Goal: Information Seeking & Learning: Learn about a topic

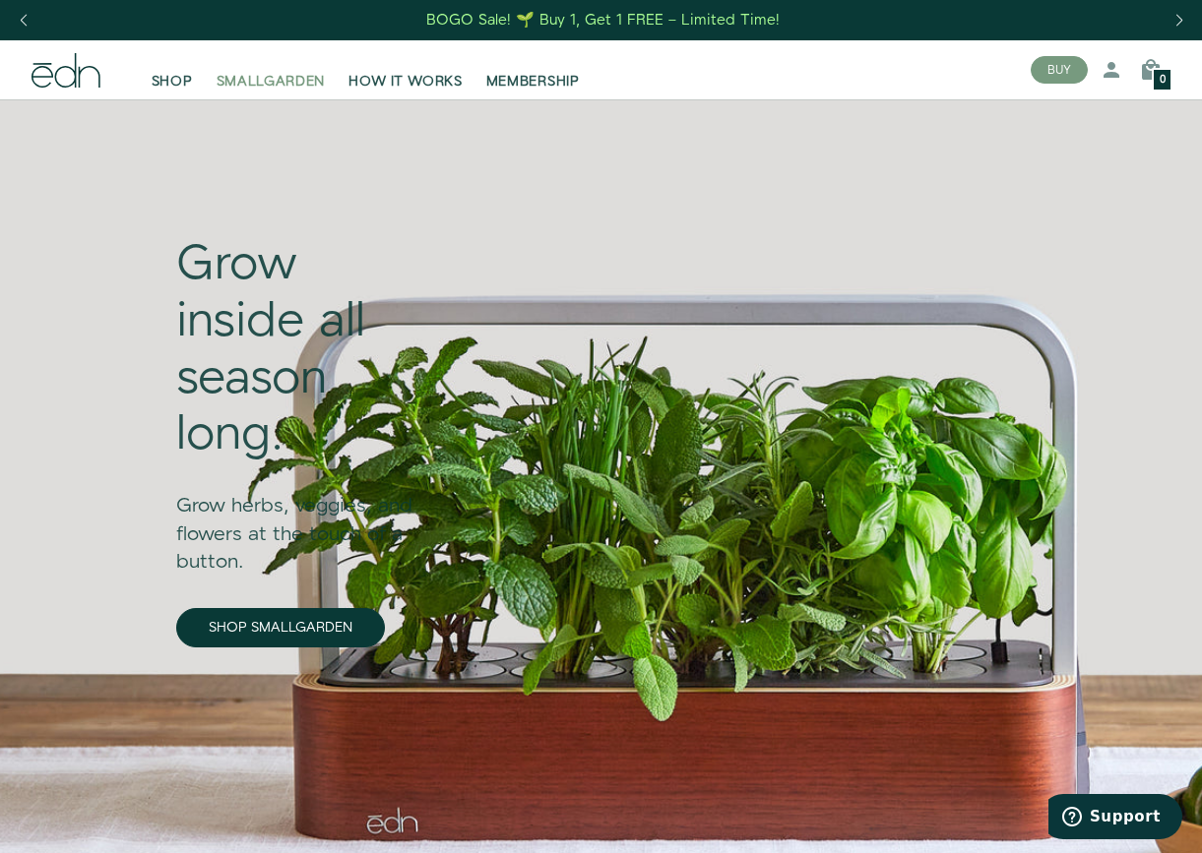
click at [263, 74] on span "SMALLGARDEN" at bounding box center [271, 82] width 109 height 20
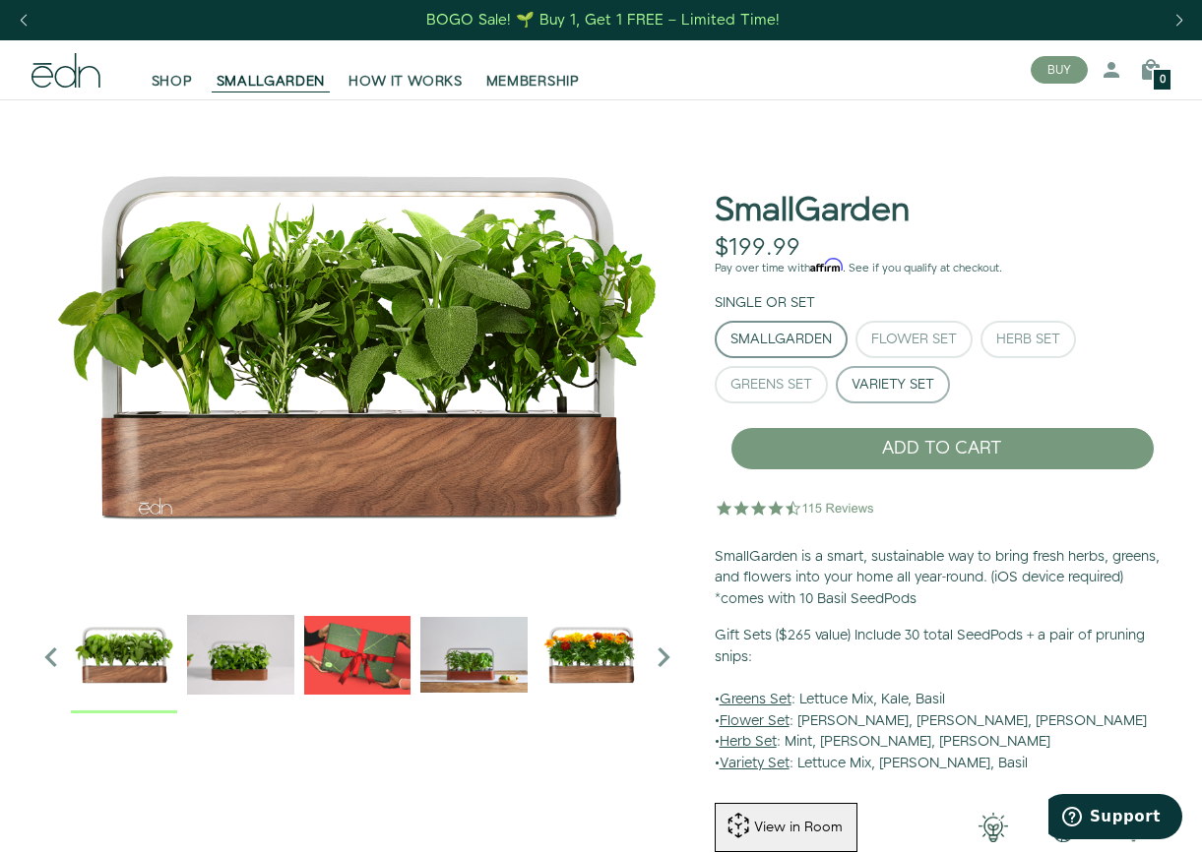
click at [874, 366] on button "Variety Set" at bounding box center [893, 384] width 114 height 37
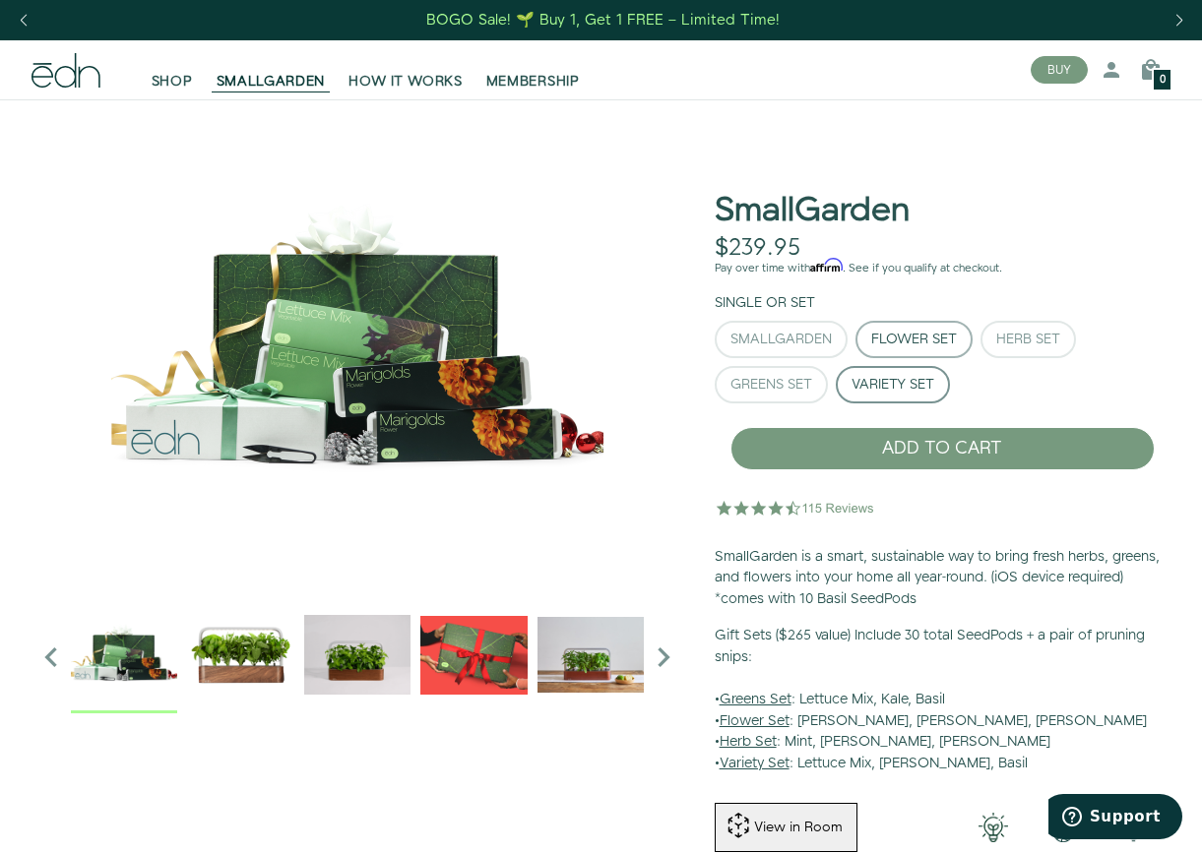
click at [904, 342] on div "Flower Set" at bounding box center [914, 340] width 86 height 14
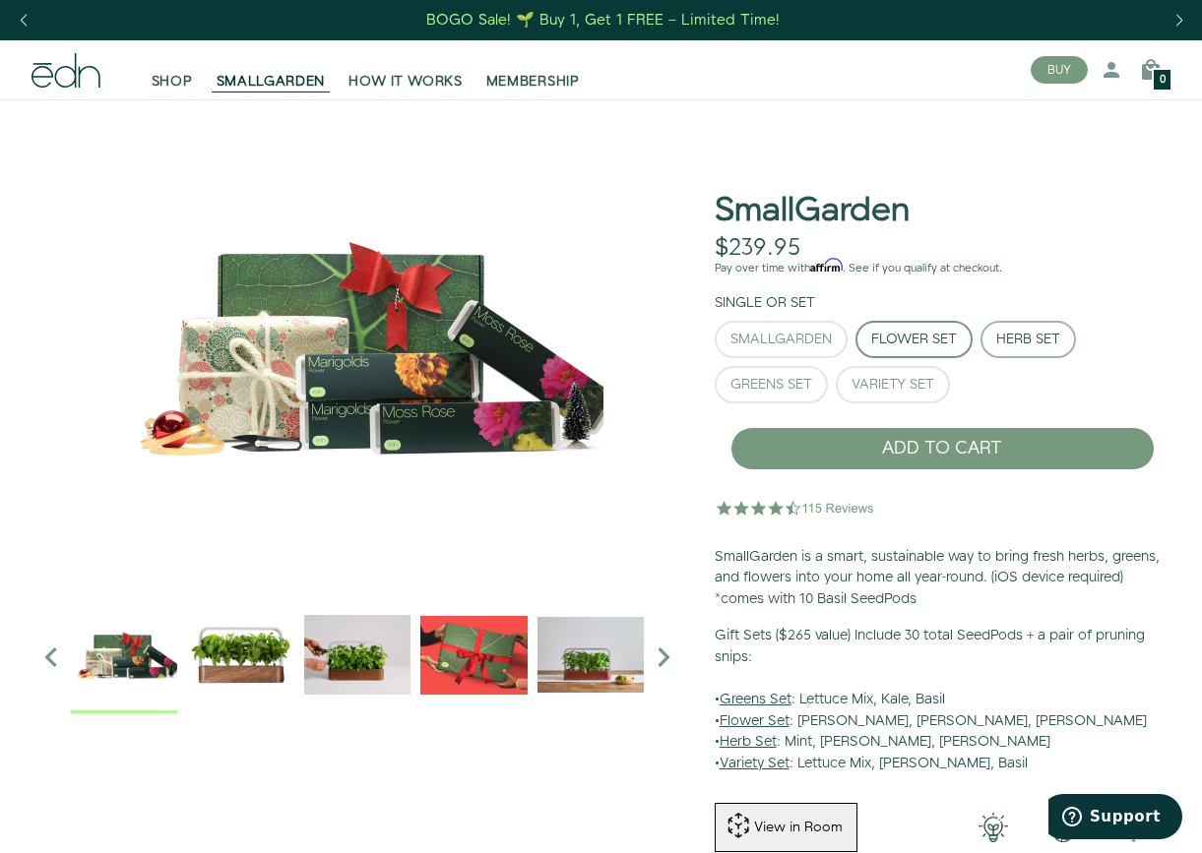
click at [1009, 336] on div "Herb Set" at bounding box center [1028, 340] width 64 height 14
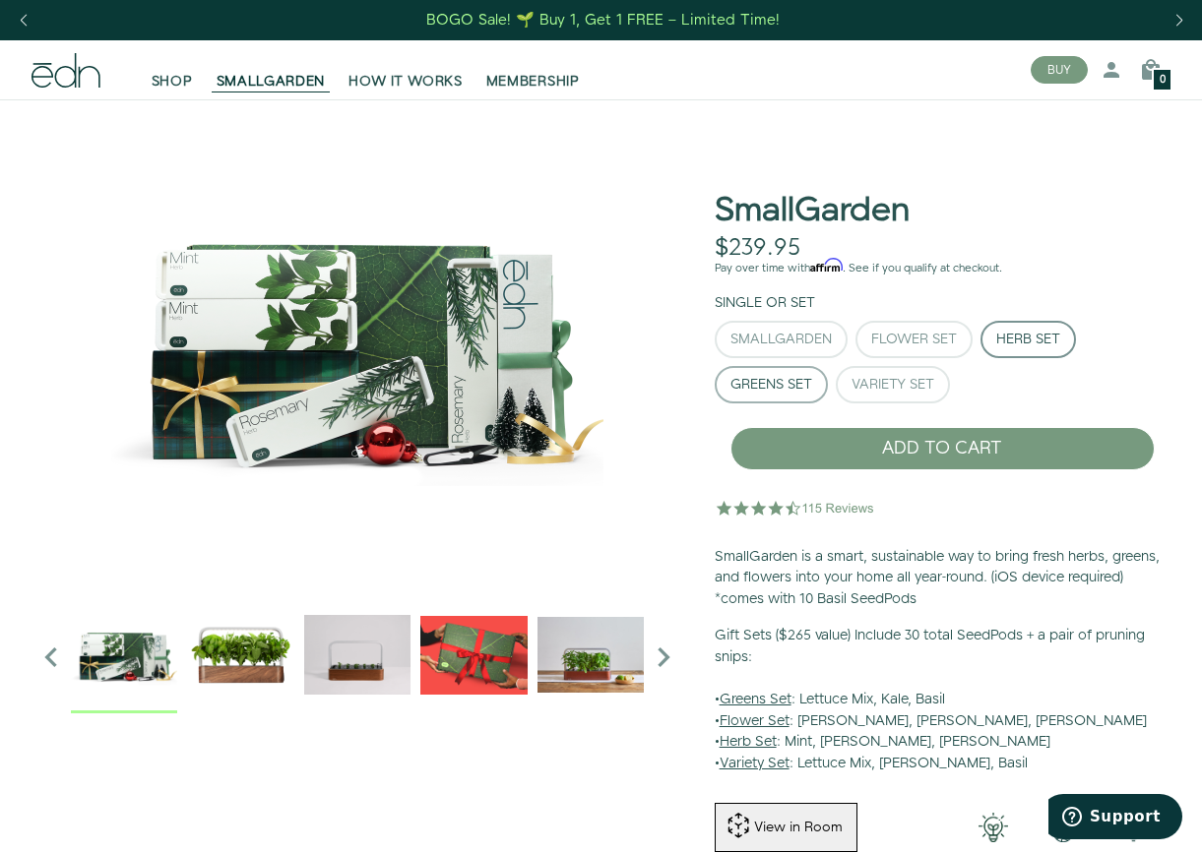
click at [781, 384] on div "Greens Set" at bounding box center [771, 385] width 82 height 14
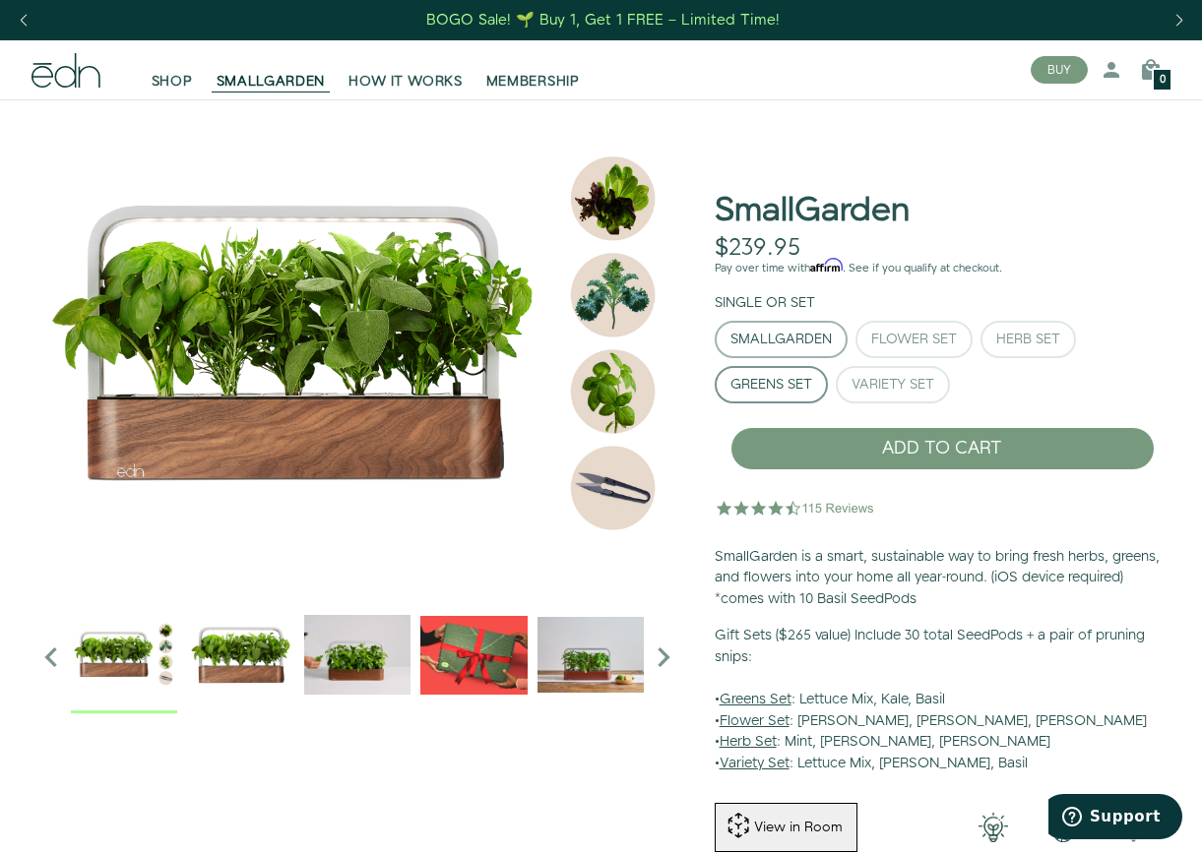
click at [772, 355] on button "SmallGarden" at bounding box center [780, 339] width 133 height 37
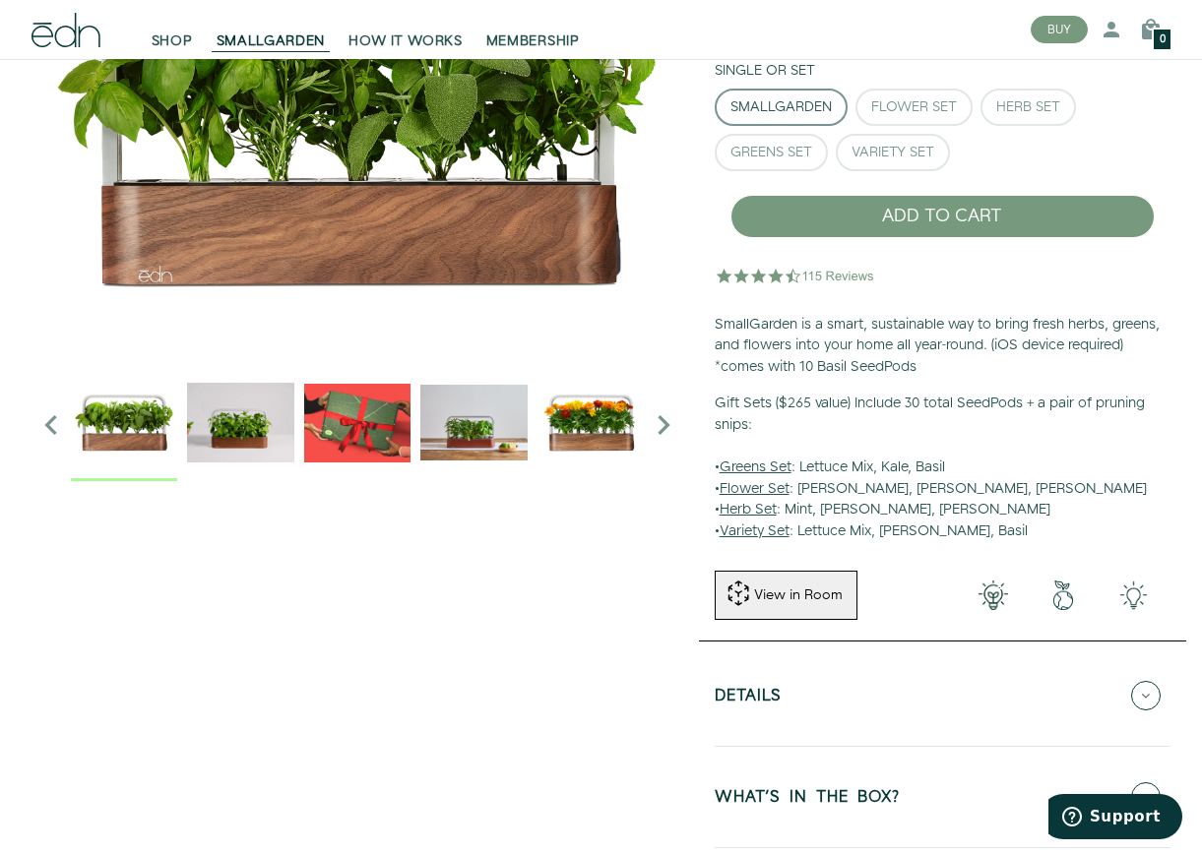
scroll to position [329, 0]
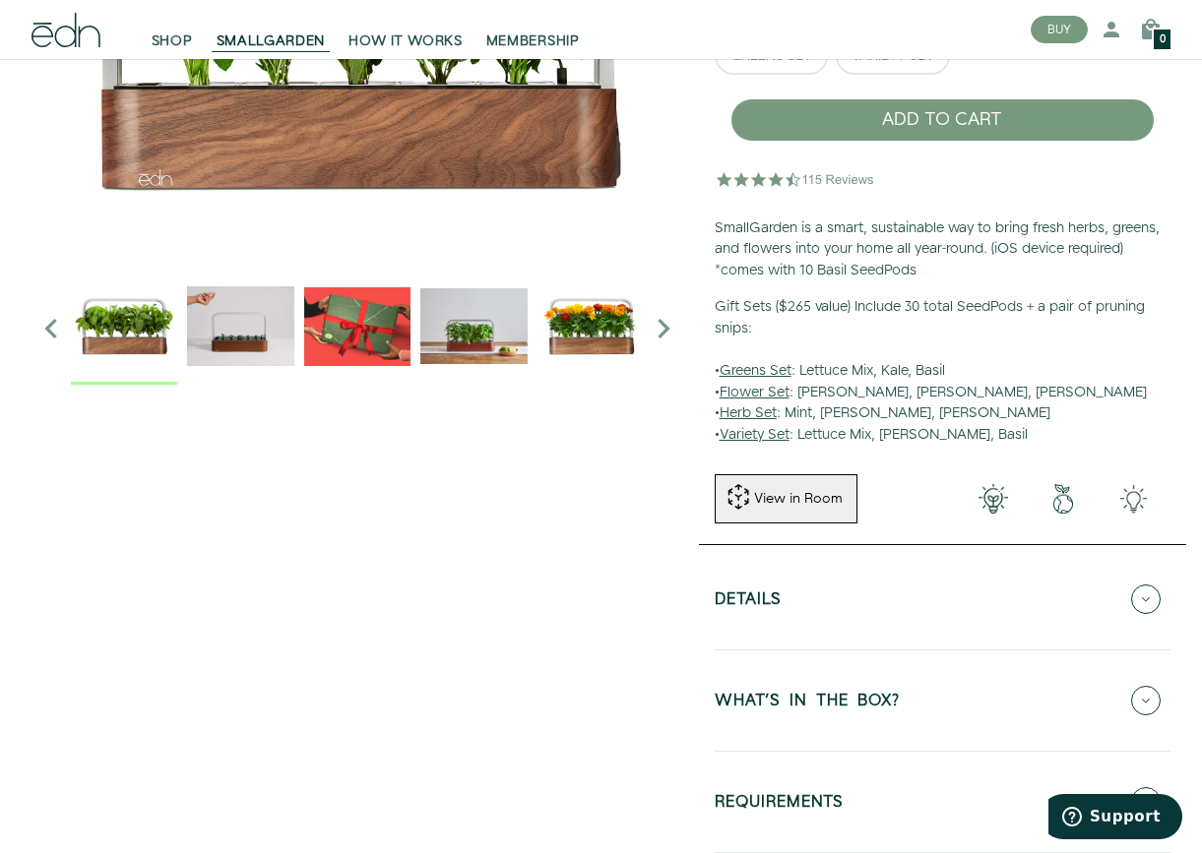
click at [839, 495] on div "View in Room" at bounding box center [798, 499] width 93 height 20
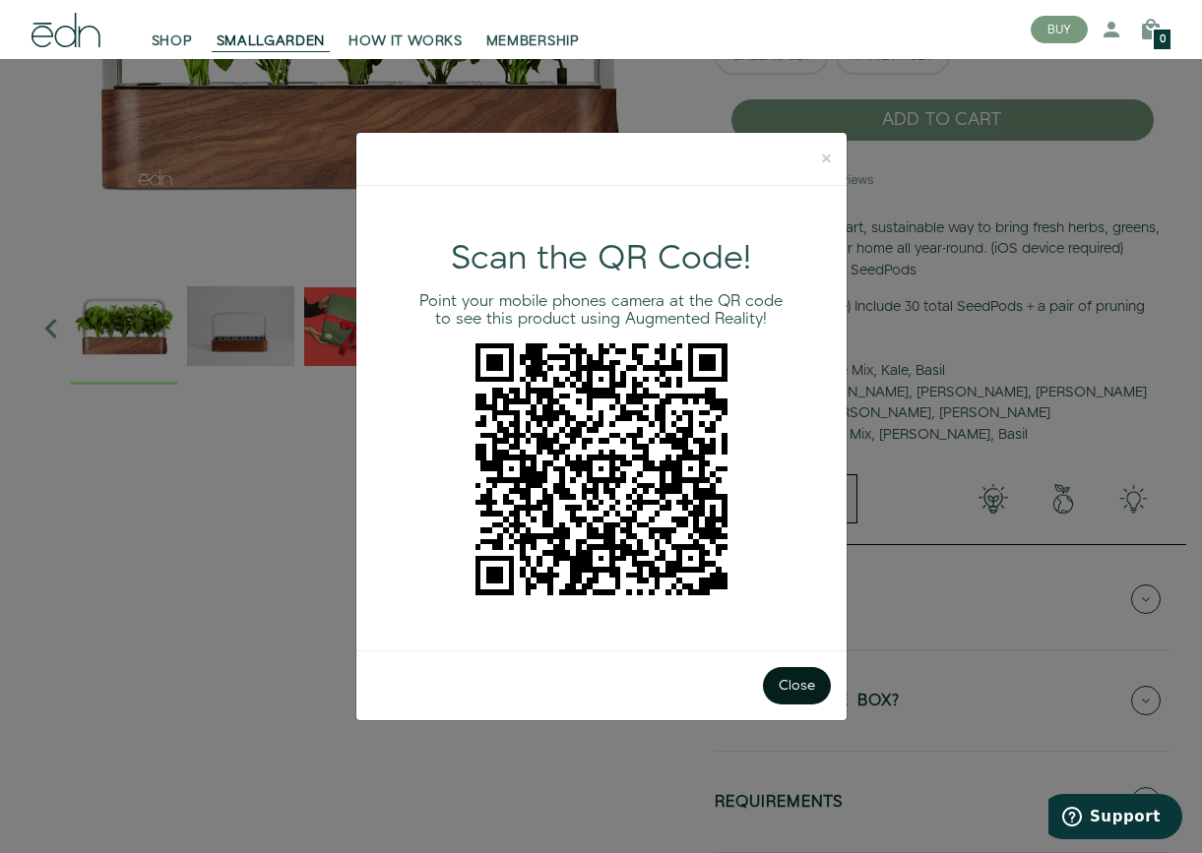
click at [784, 682] on button "Close" at bounding box center [797, 685] width 68 height 37
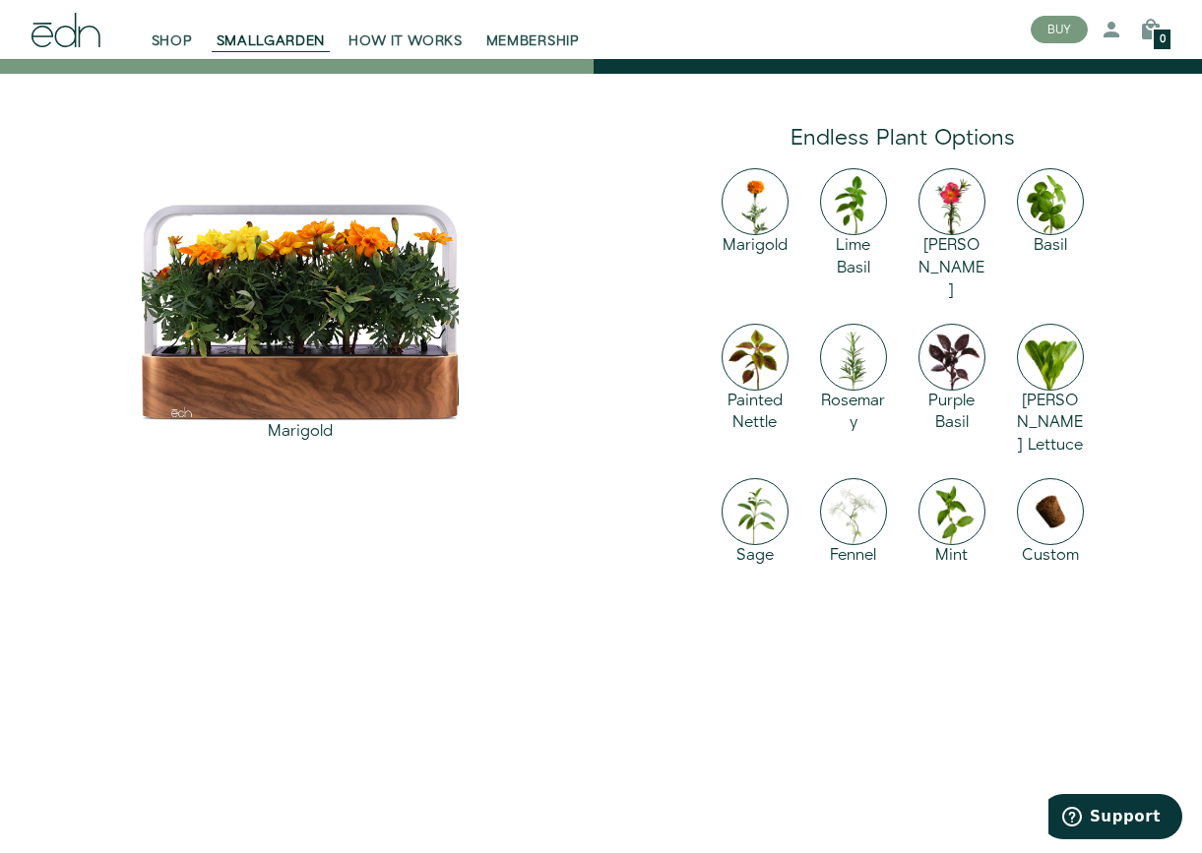
scroll to position [2581, 0]
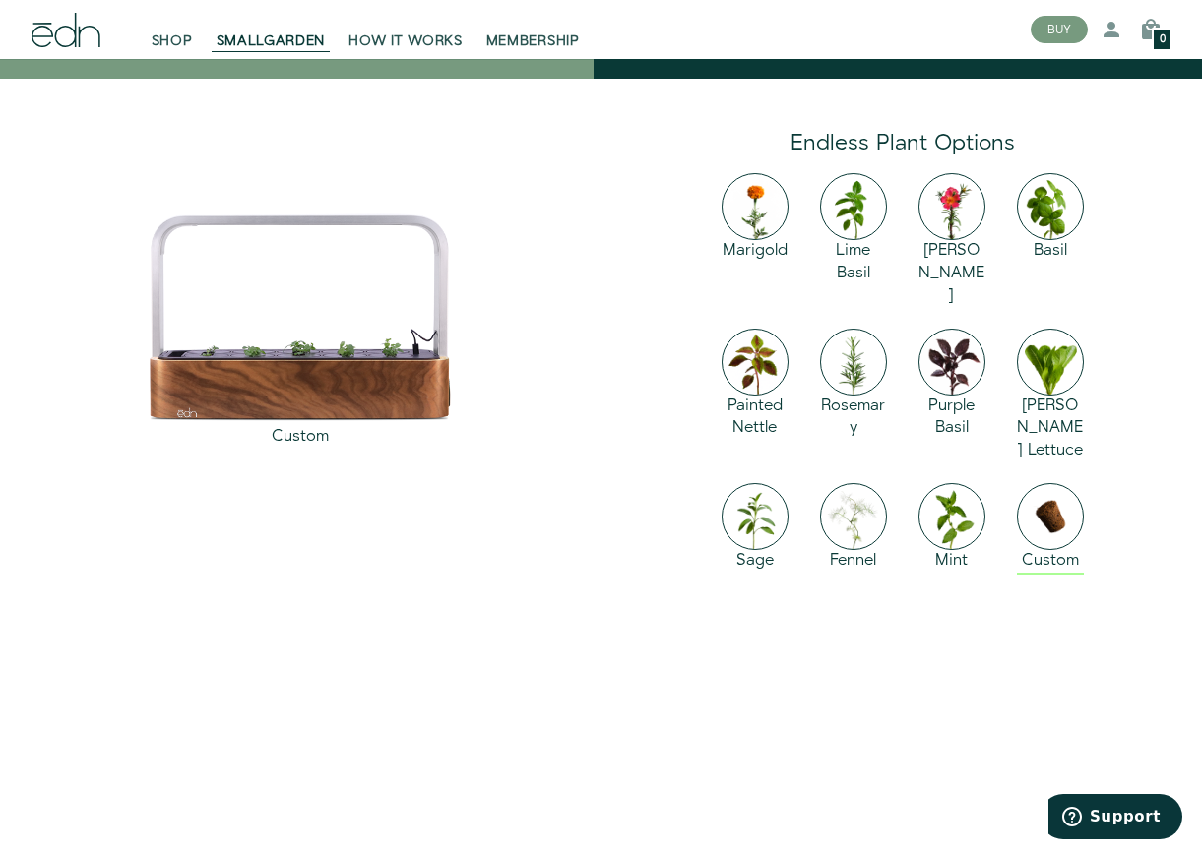
click at [1049, 483] on img at bounding box center [1050, 516] width 67 height 67
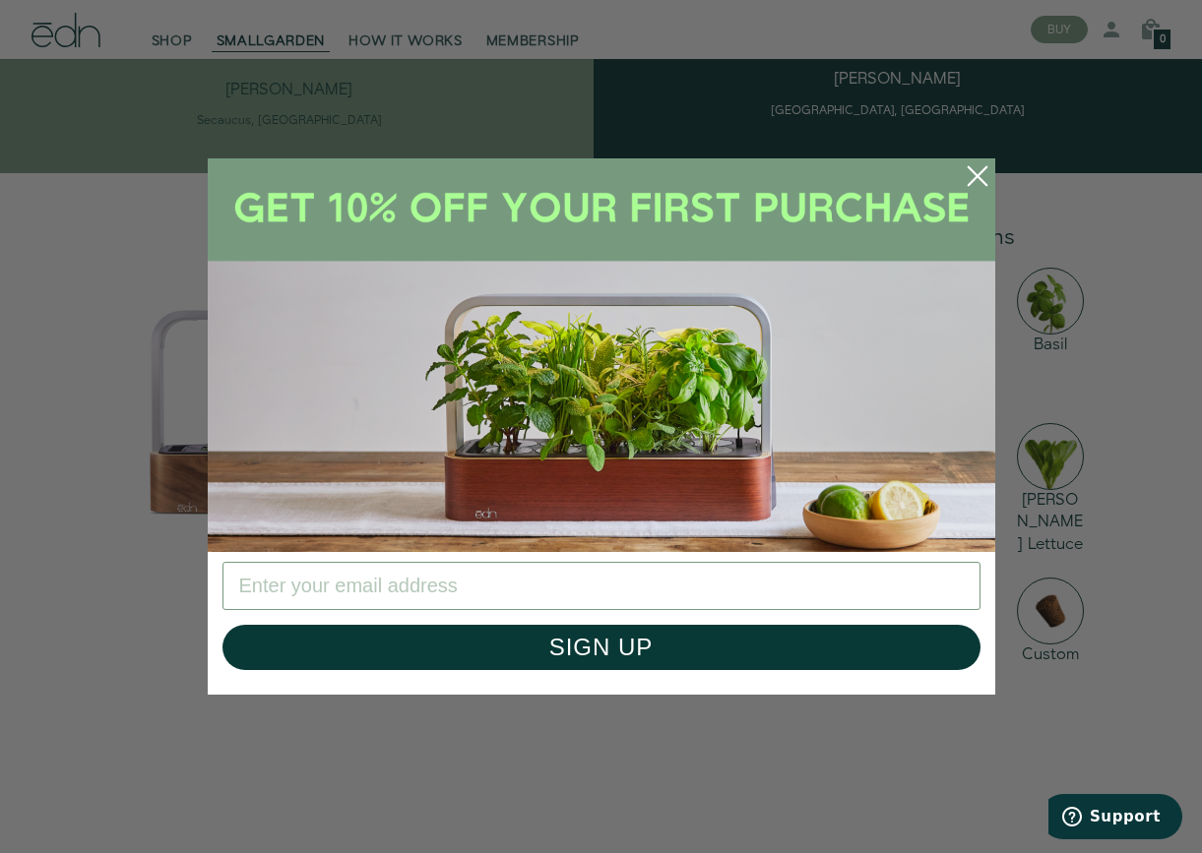
click at [965, 154] on icon "Close dialog" at bounding box center [977, 176] width 45 height 45
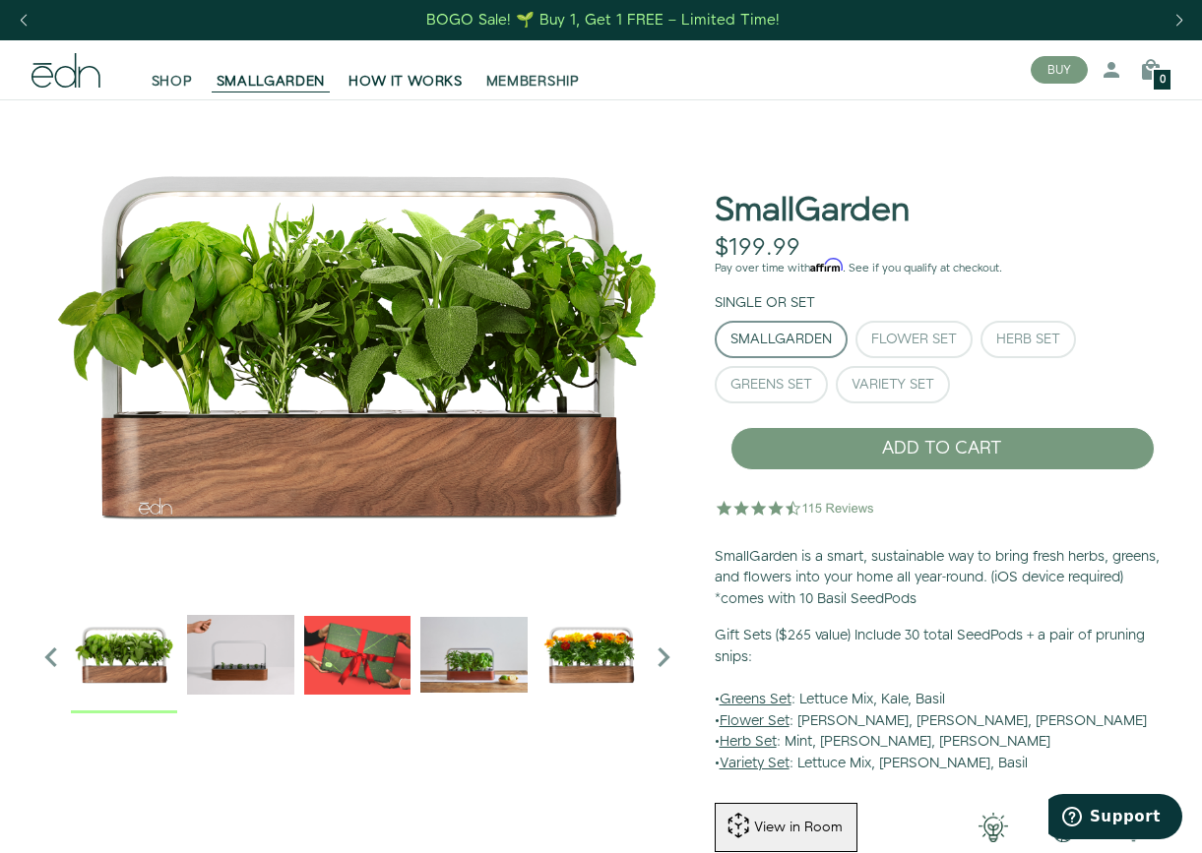
scroll to position [0, 0]
click at [473, 75] on link "HOW IT WORKS" at bounding box center [405, 69] width 137 height 43
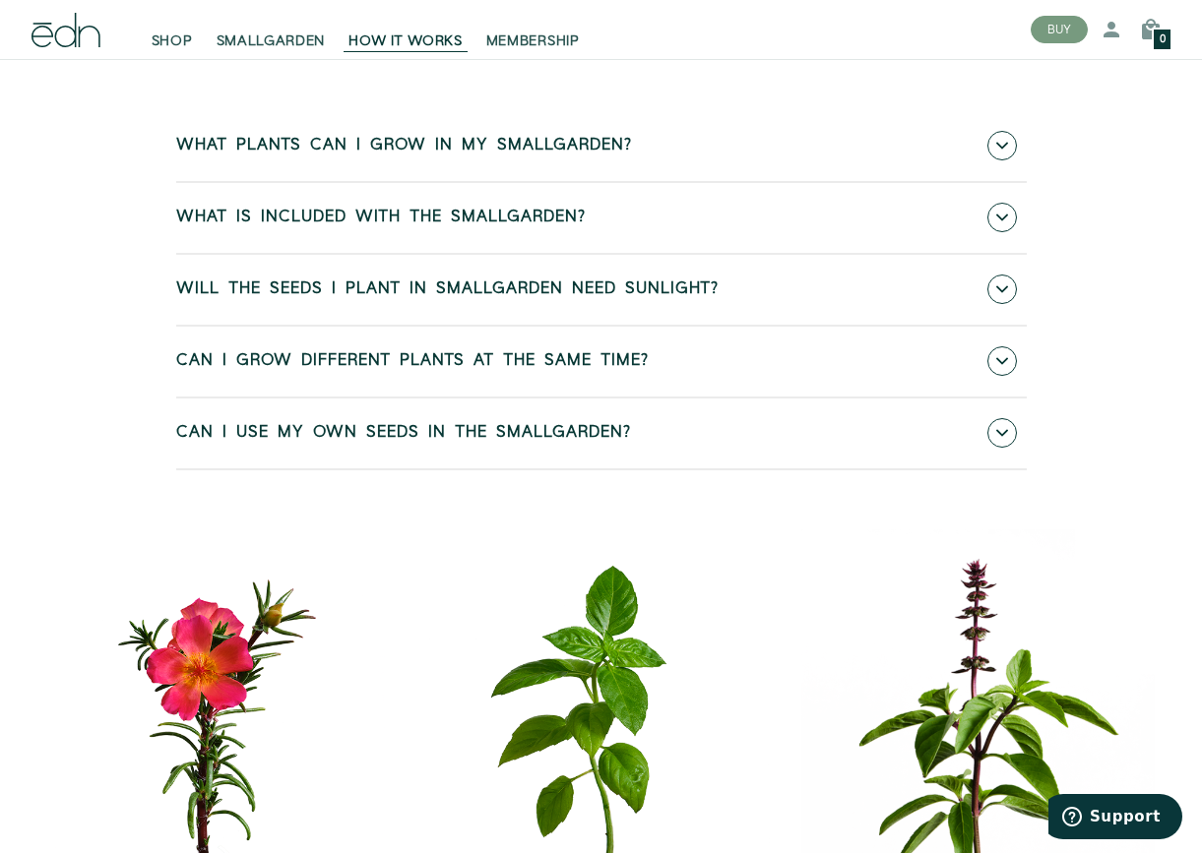
scroll to position [7561, 0]
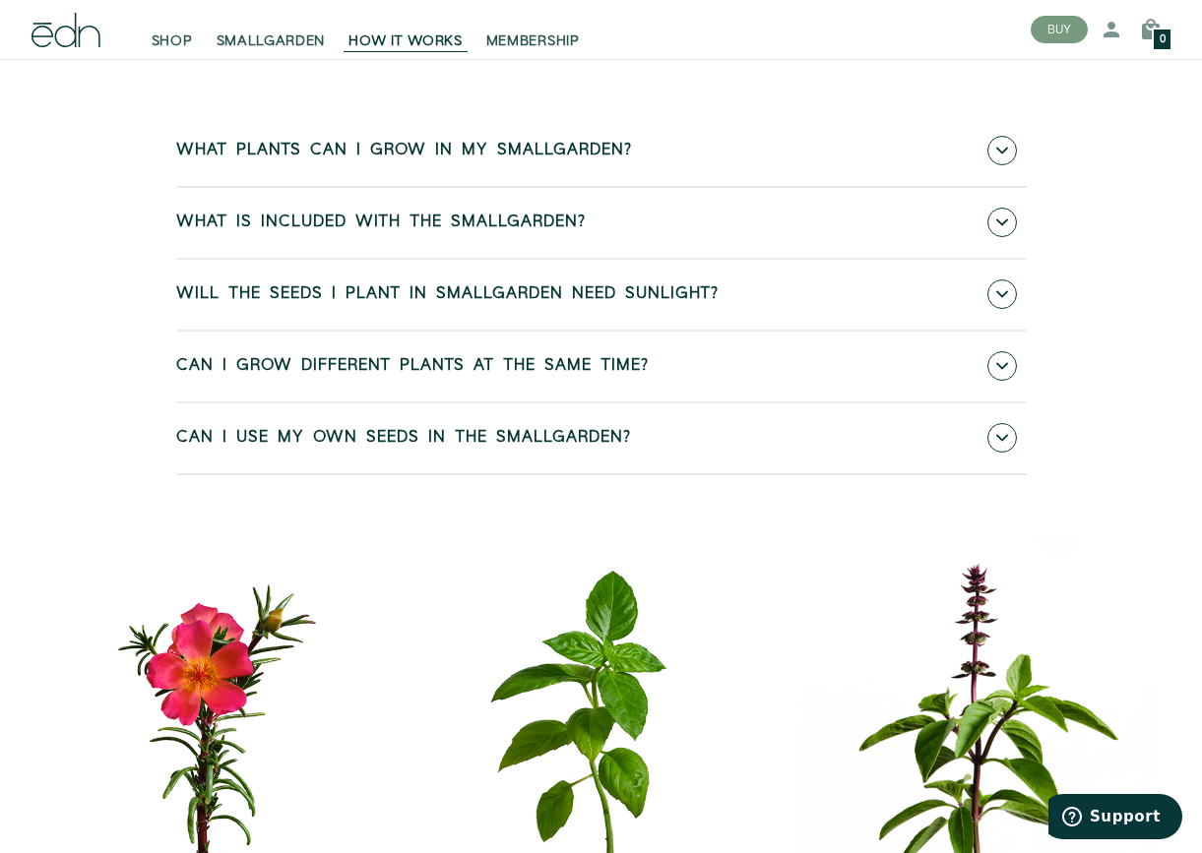
click at [414, 231] on span "What is included with the SmallGarden?" at bounding box center [380, 223] width 409 height 18
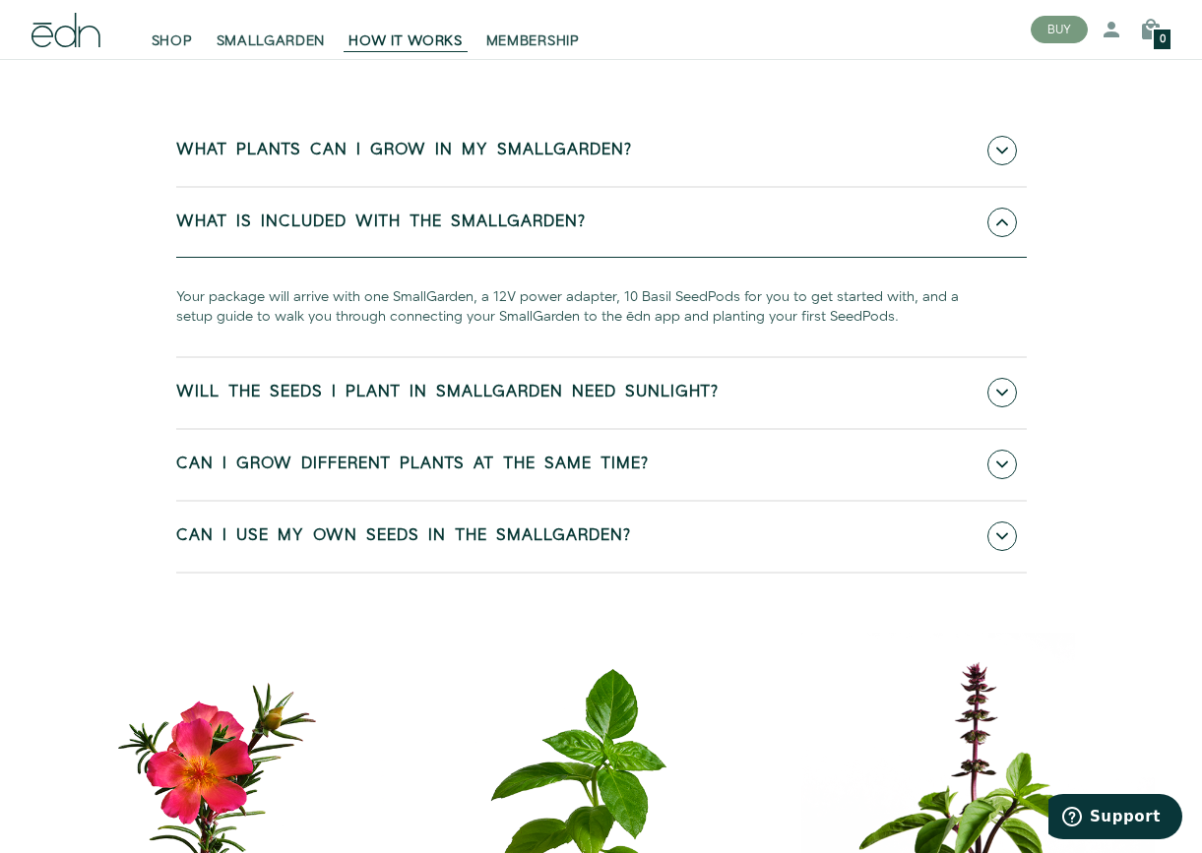
click at [414, 231] on span "What is included with the SmallGarden?" at bounding box center [380, 223] width 409 height 18
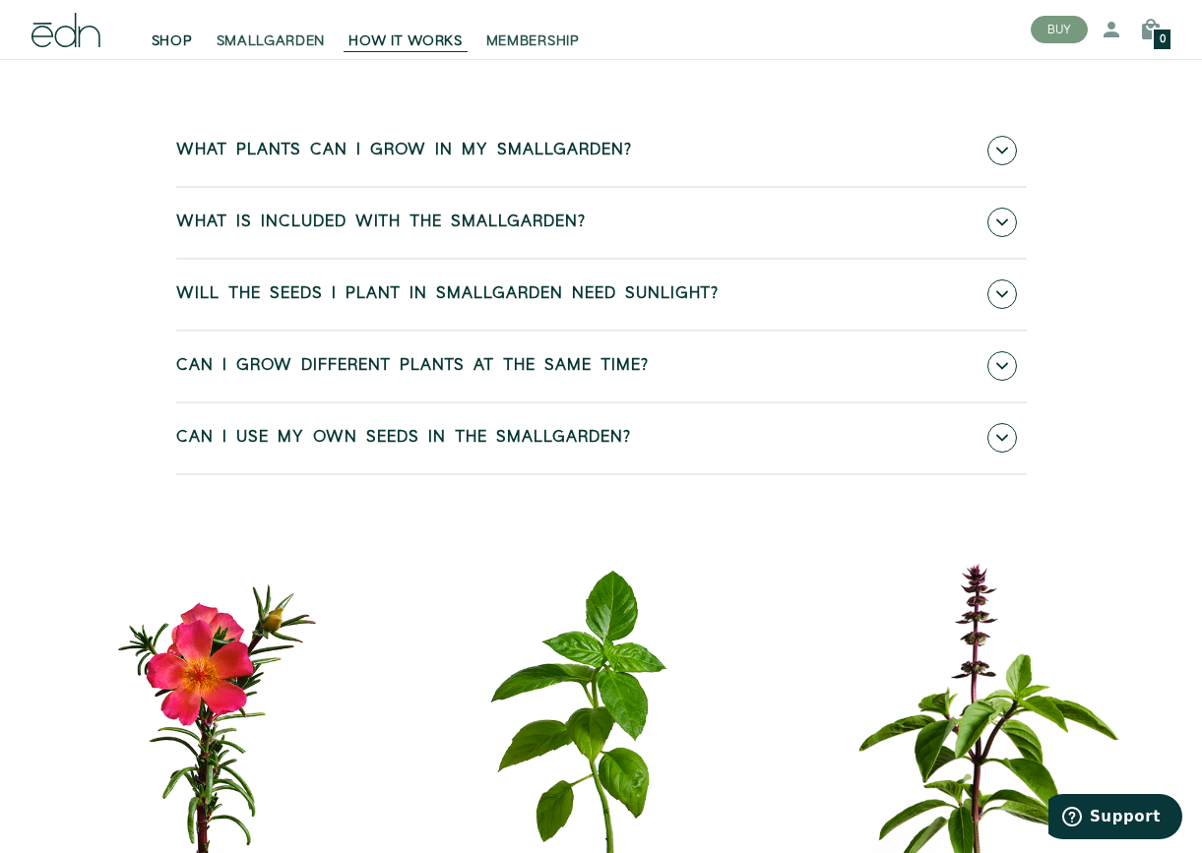
click at [149, 40] on link "SHOP" at bounding box center [172, 29] width 65 height 43
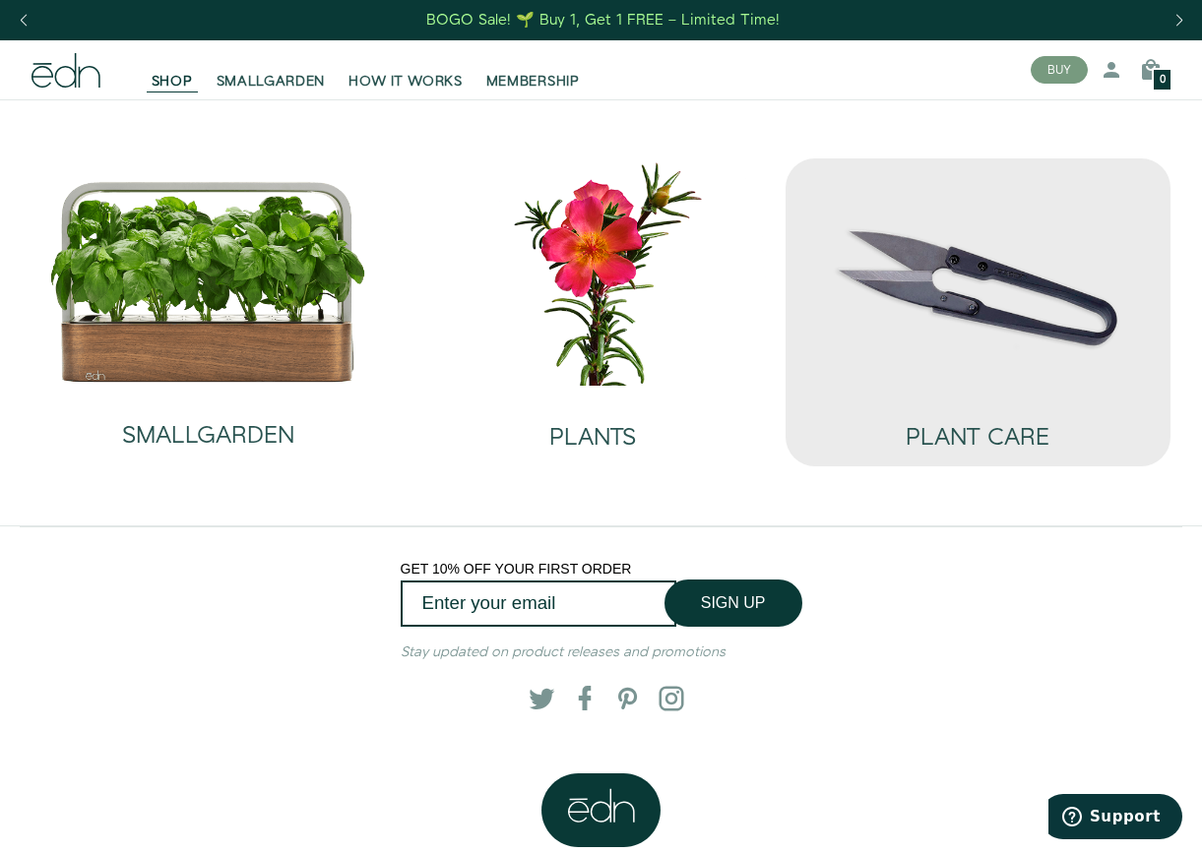
click at [935, 382] on img at bounding box center [977, 271] width 353 height 226
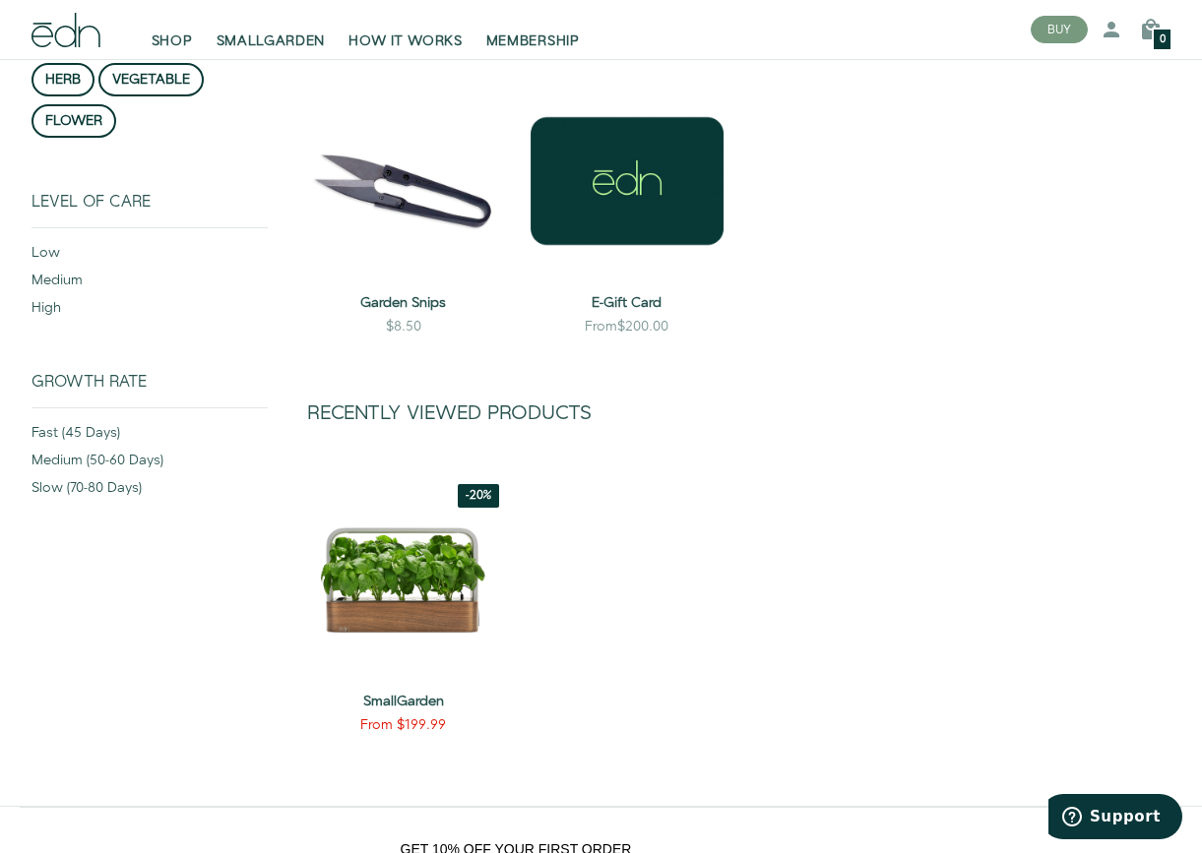
scroll to position [296, 0]
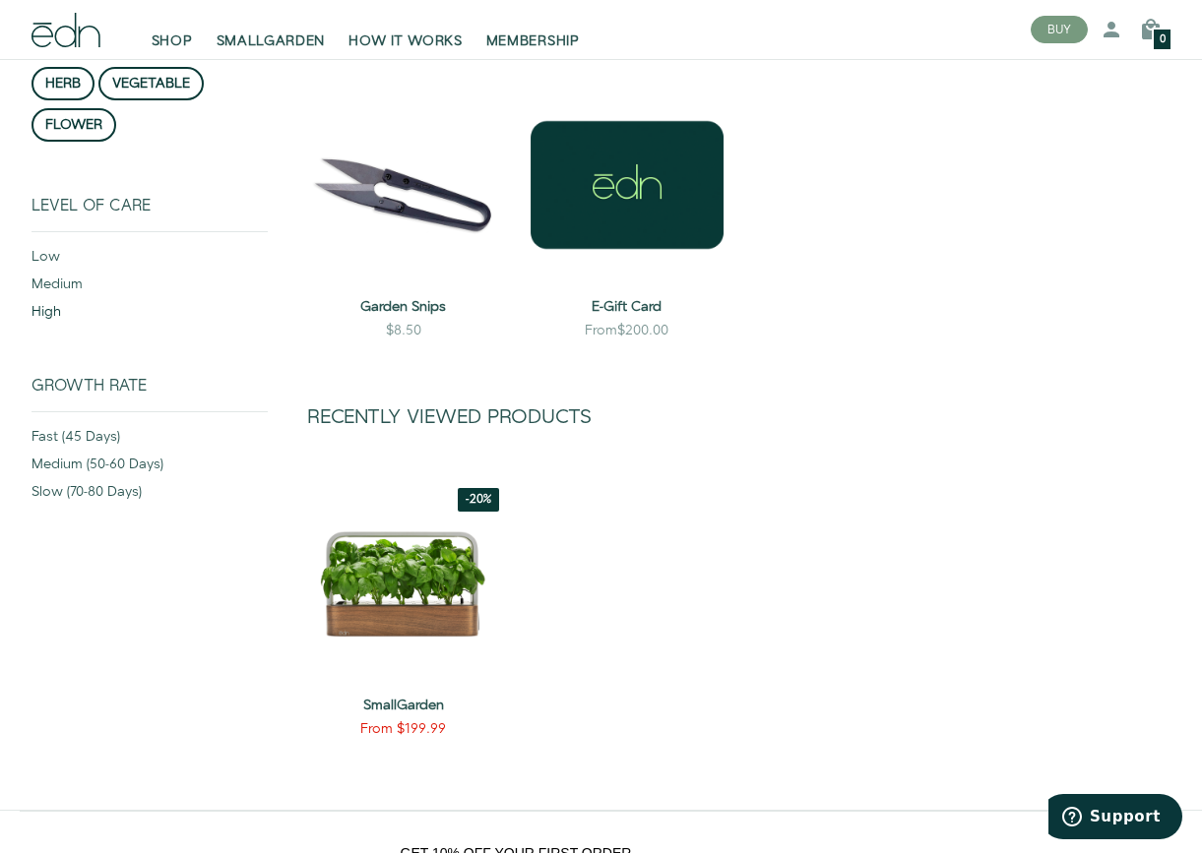
click at [49, 307] on div "high" at bounding box center [149, 316] width 236 height 28
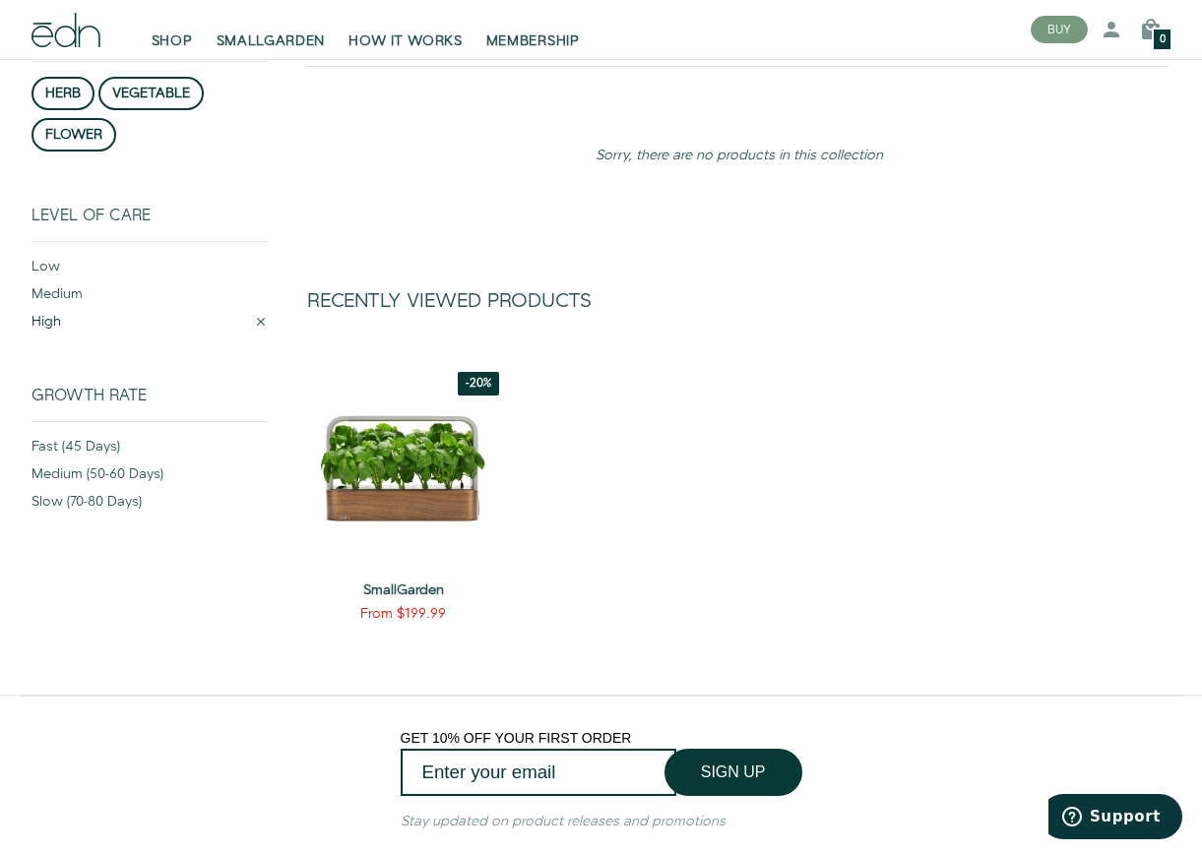
scroll to position [251, 0]
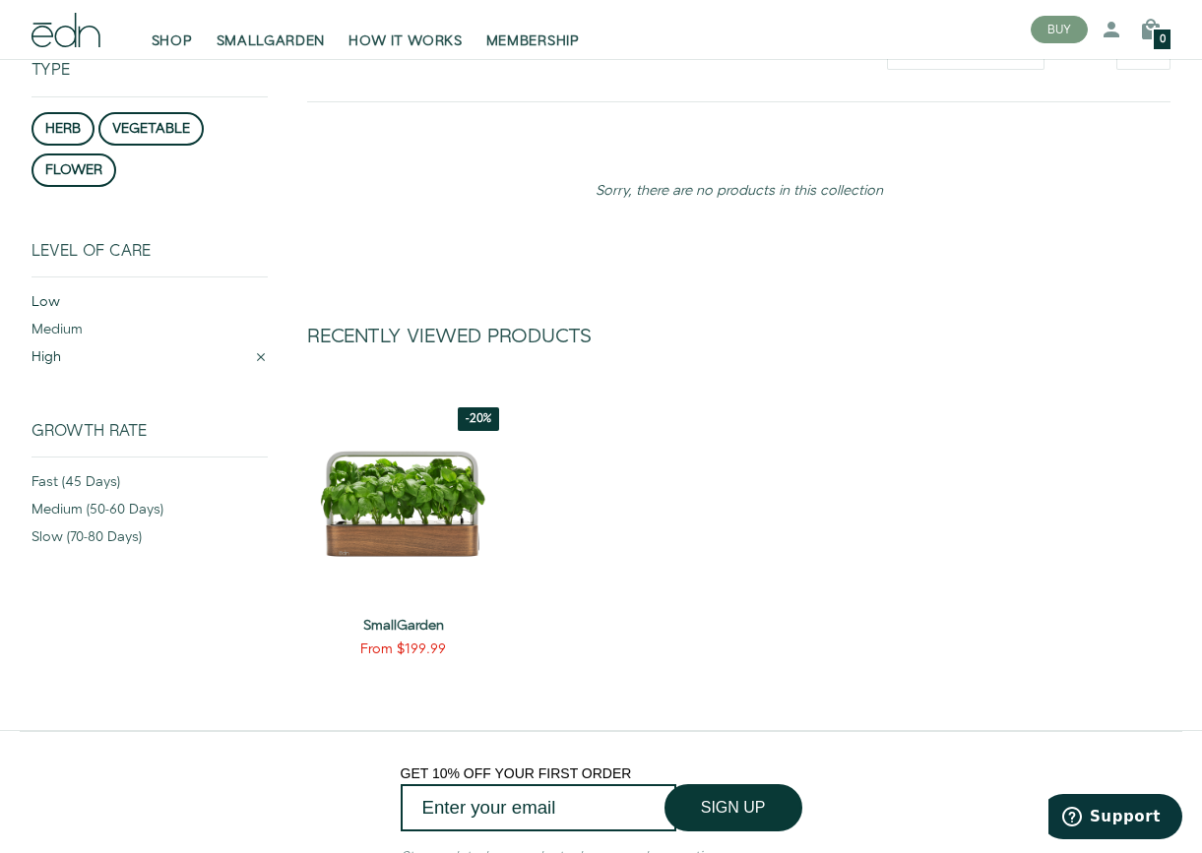
click at [50, 292] on div "low" at bounding box center [149, 306] width 236 height 28
click at [57, 322] on div "medium" at bounding box center [149, 334] width 236 height 28
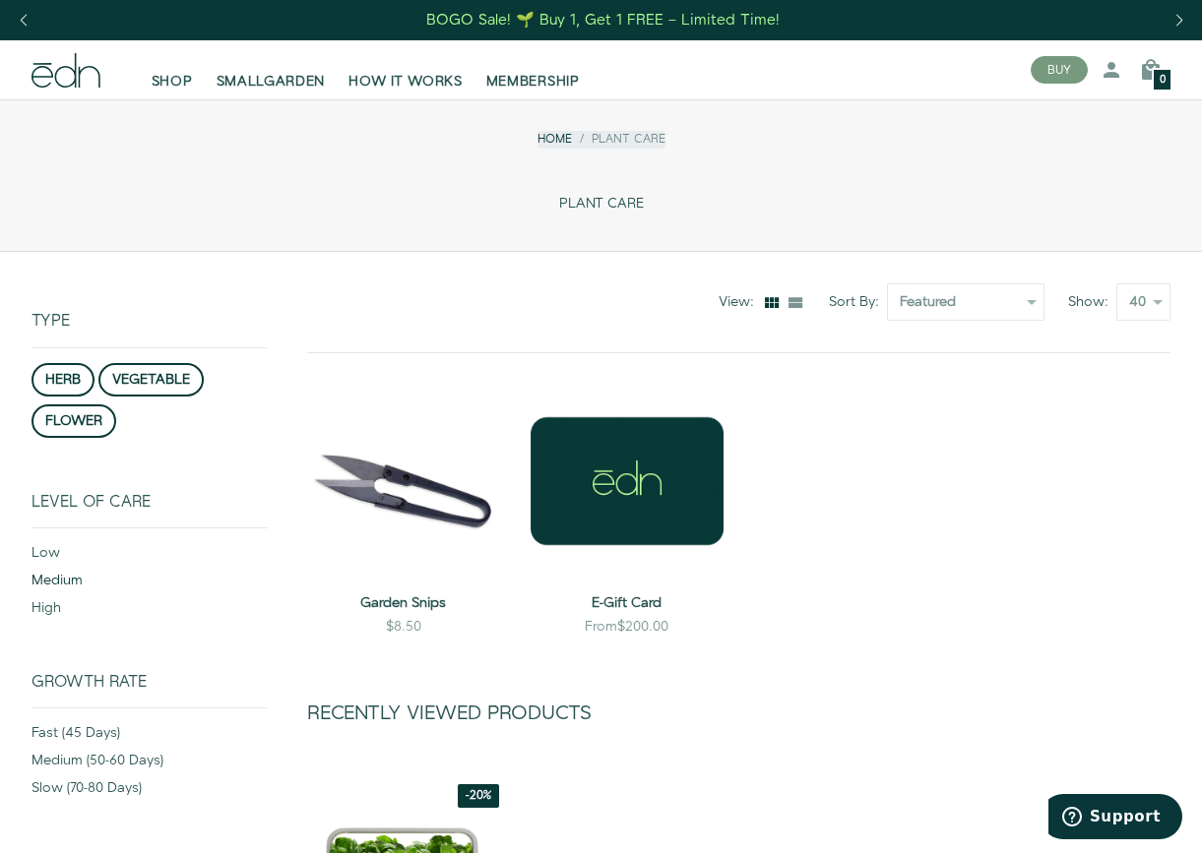
click at [555, 139] on link "Home" at bounding box center [554, 139] width 34 height 17
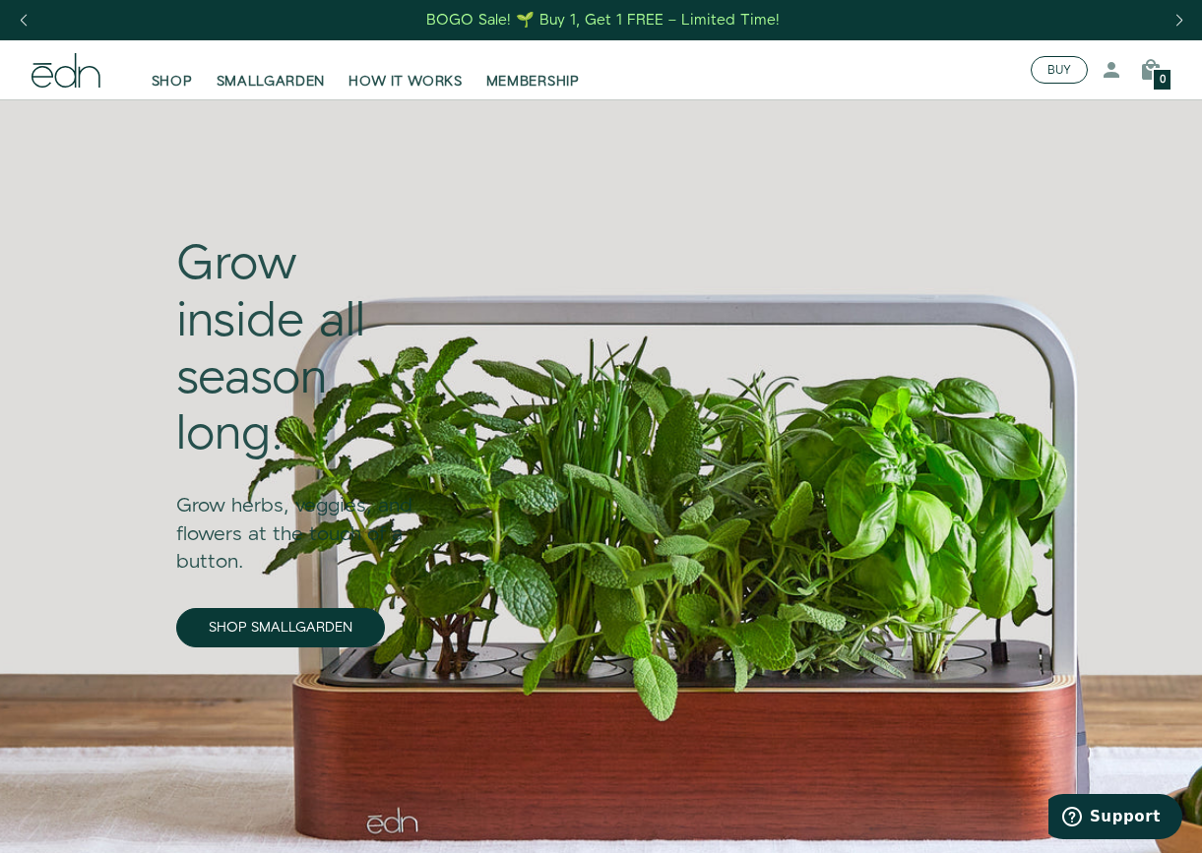
click at [1058, 78] on button "BUY" at bounding box center [1058, 70] width 57 height 28
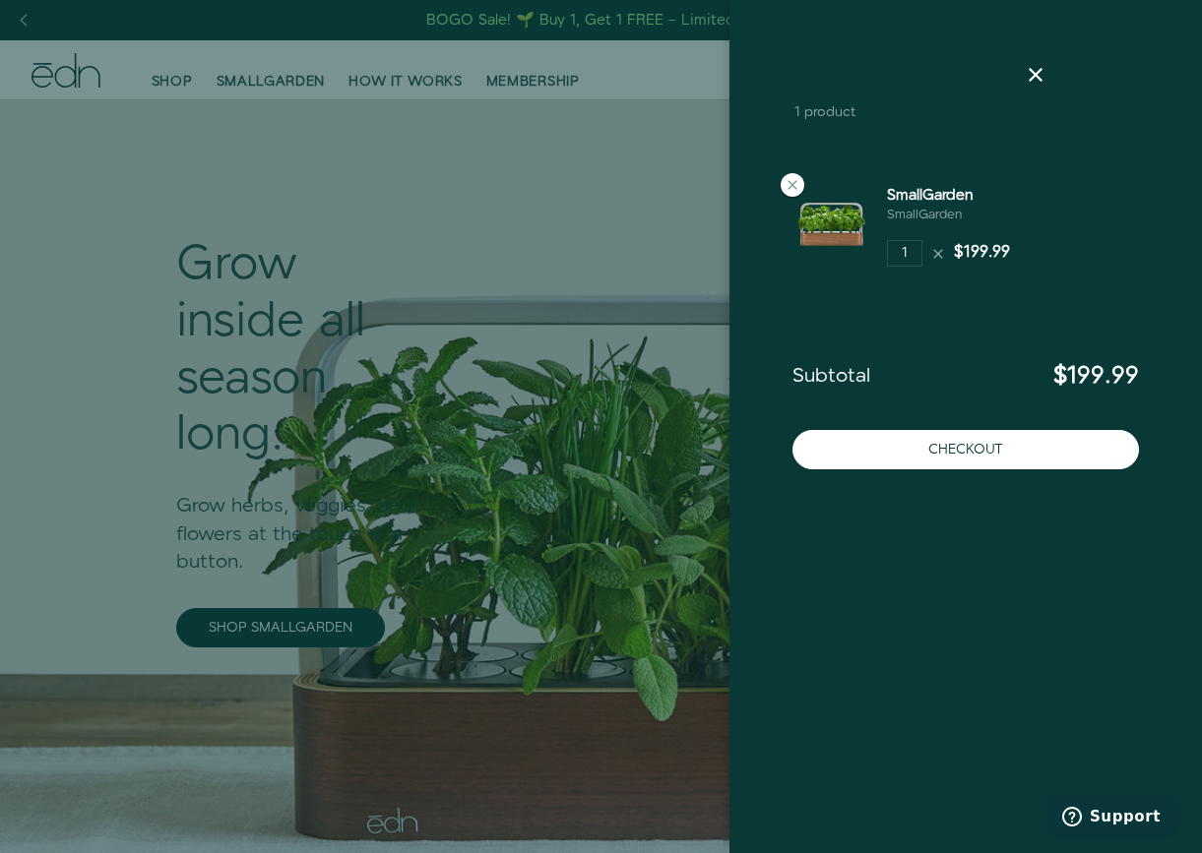
click at [778, 190] on div at bounding box center [831, 233] width 110 height 97
click at [793, 185] on icon at bounding box center [792, 185] width 16 height 16
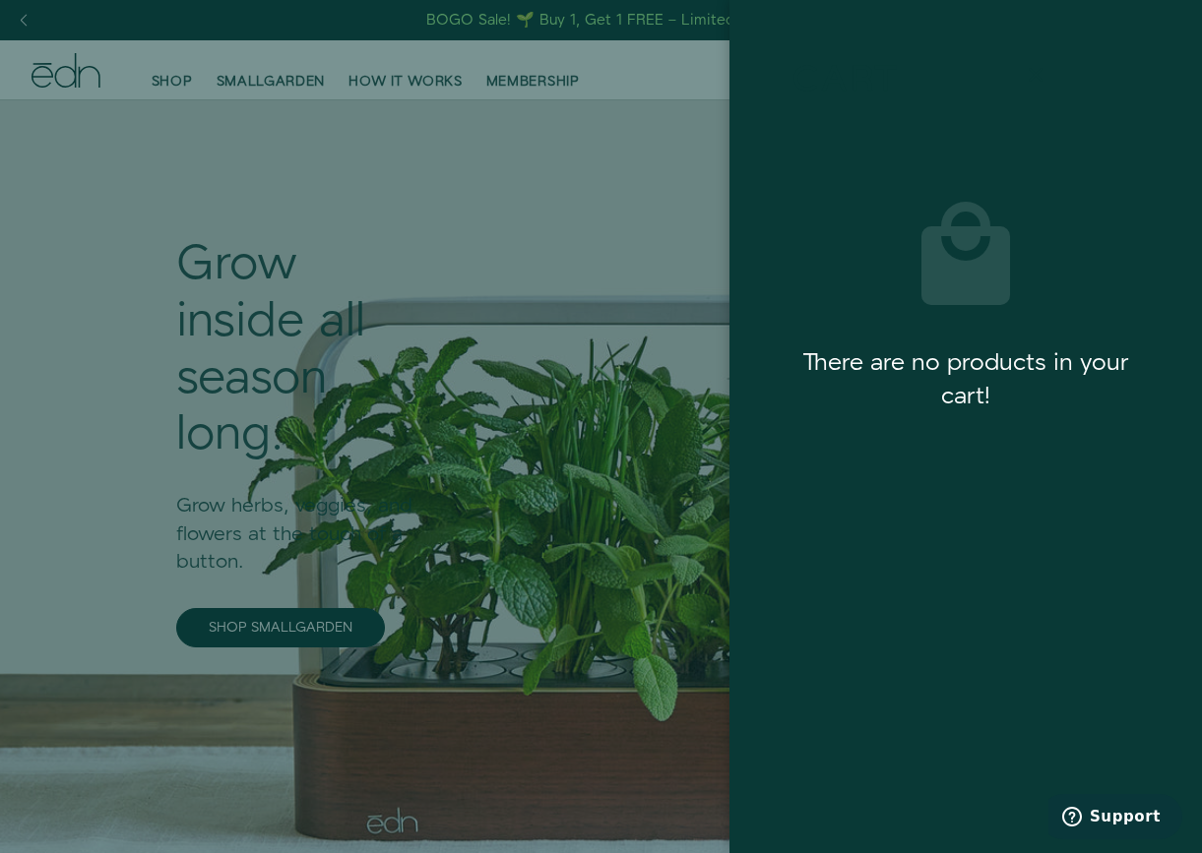
click at [1025, 69] on icon at bounding box center [1035, 75] width 24 height 24
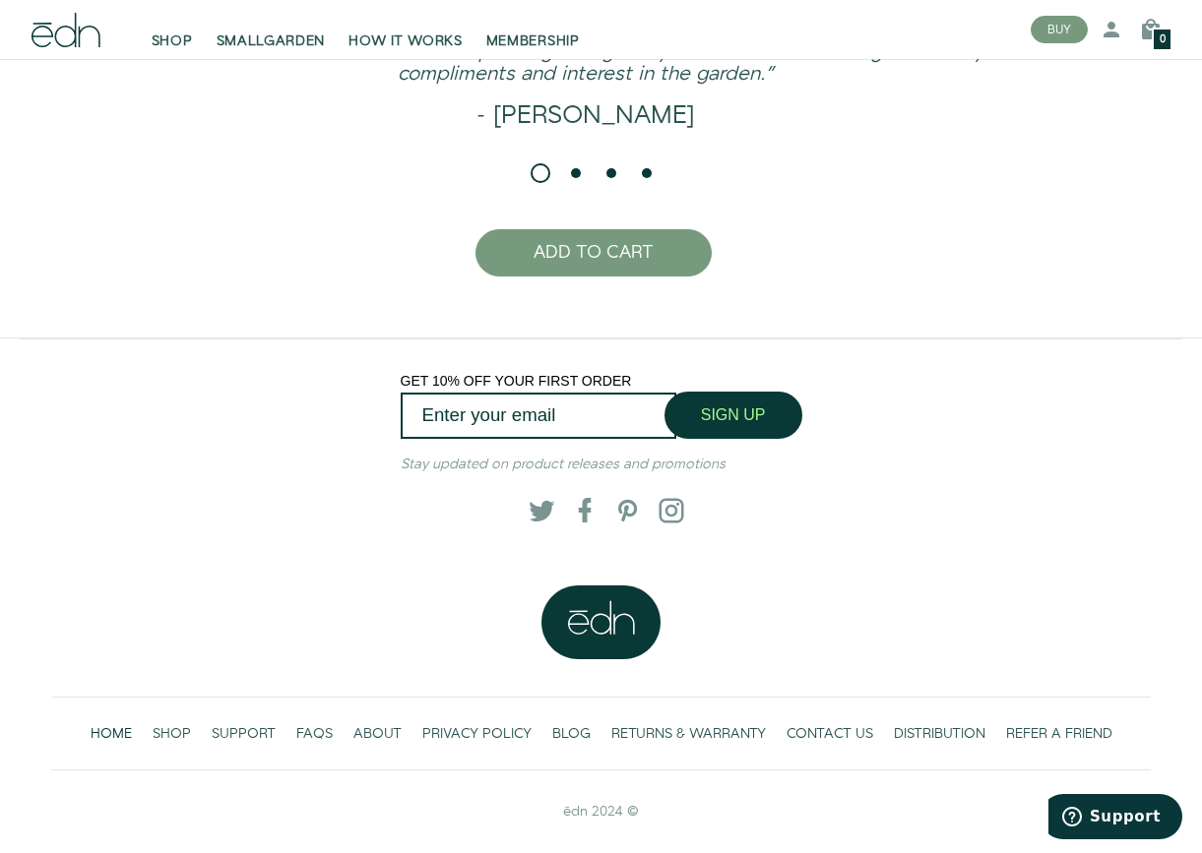
scroll to position [4158, 0]
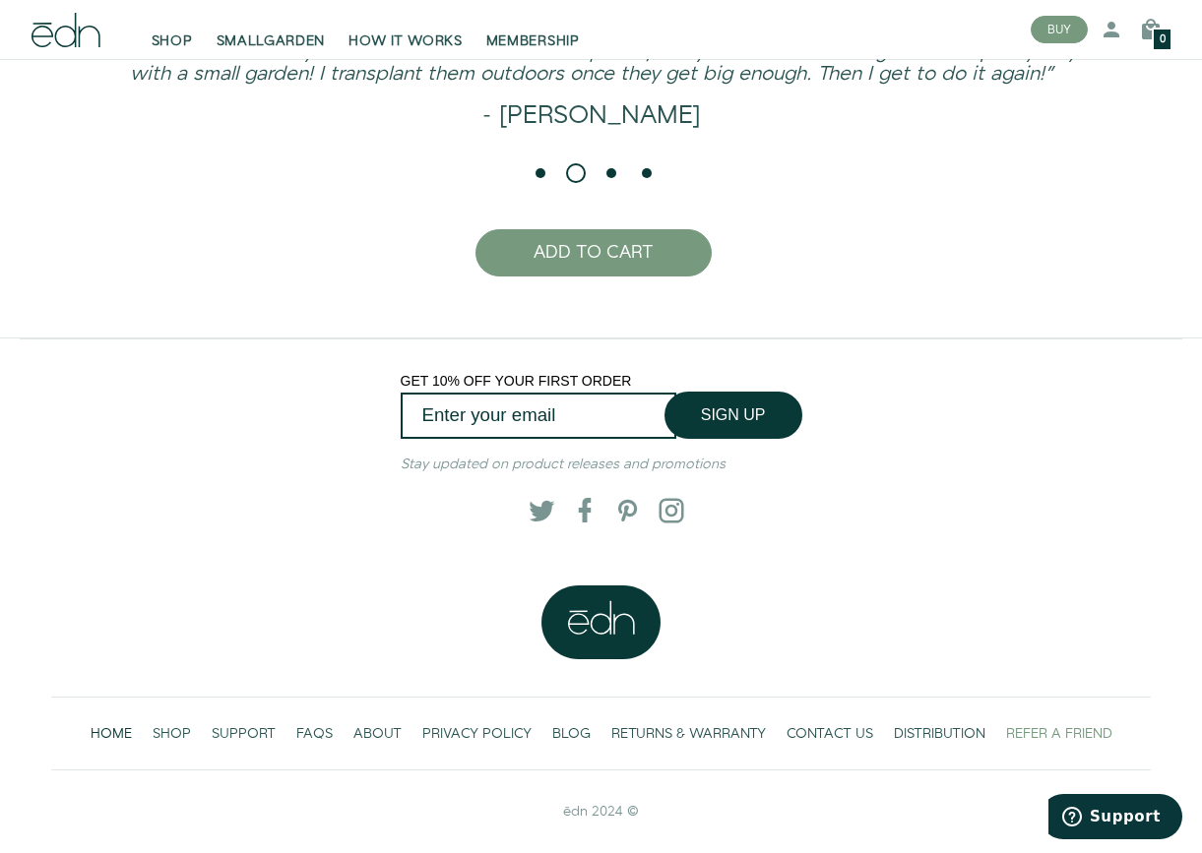
click at [1048, 725] on span "REFER A FRIEND" at bounding box center [1059, 734] width 106 height 20
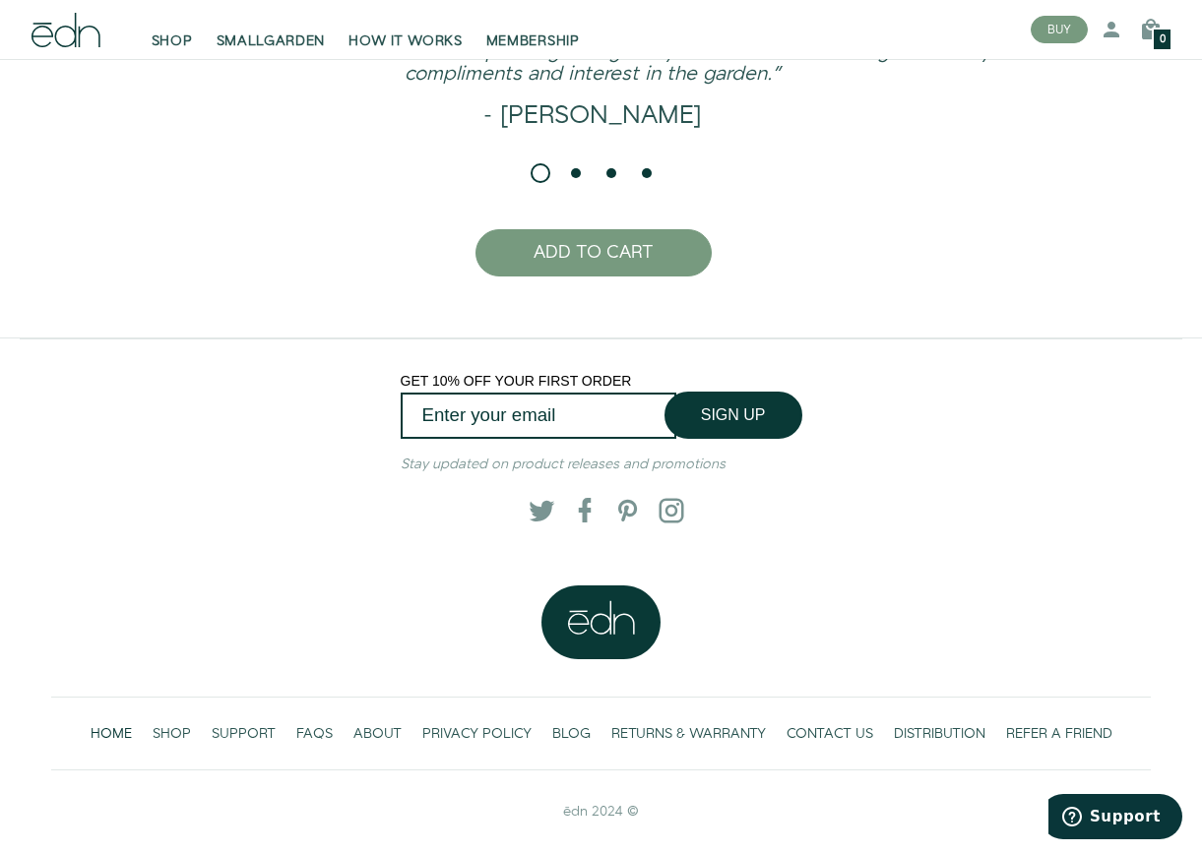
scroll to position [4158, 0]
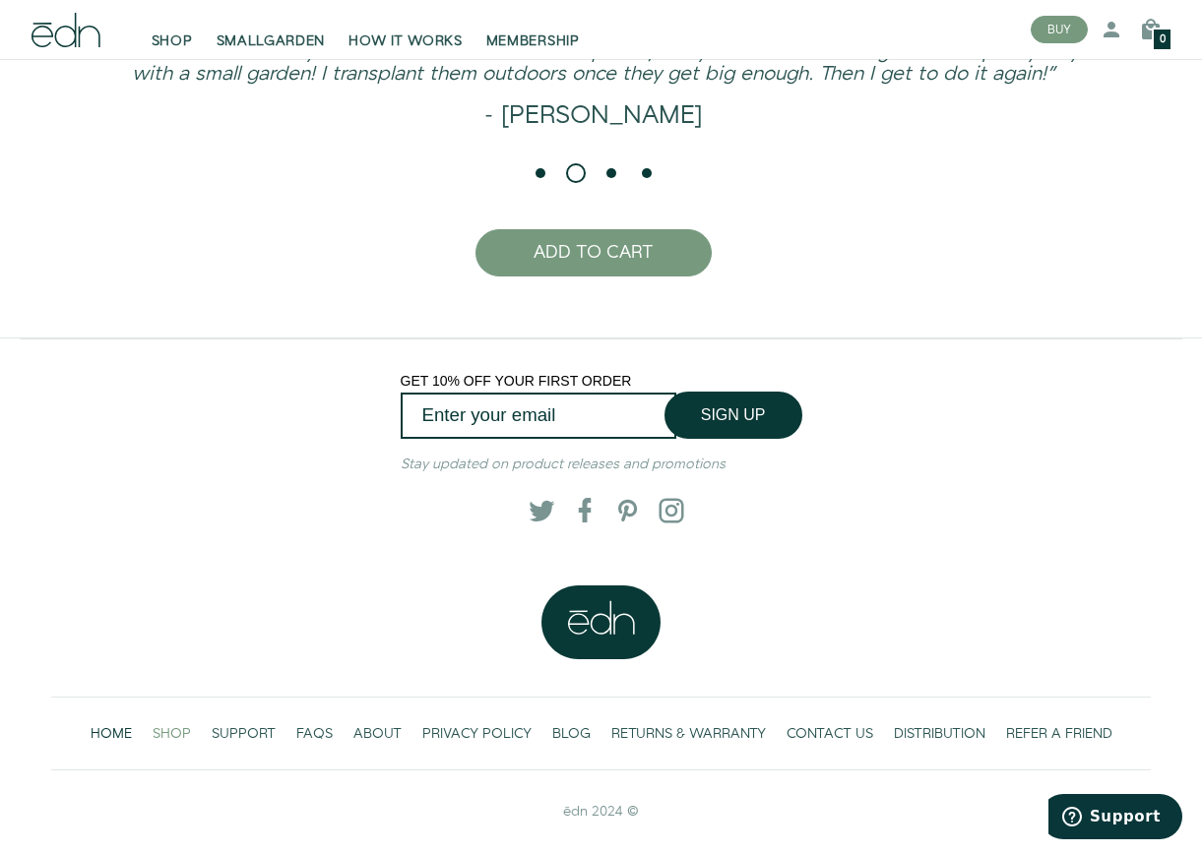
click at [182, 733] on span "SHOP" at bounding box center [172, 734] width 38 height 20
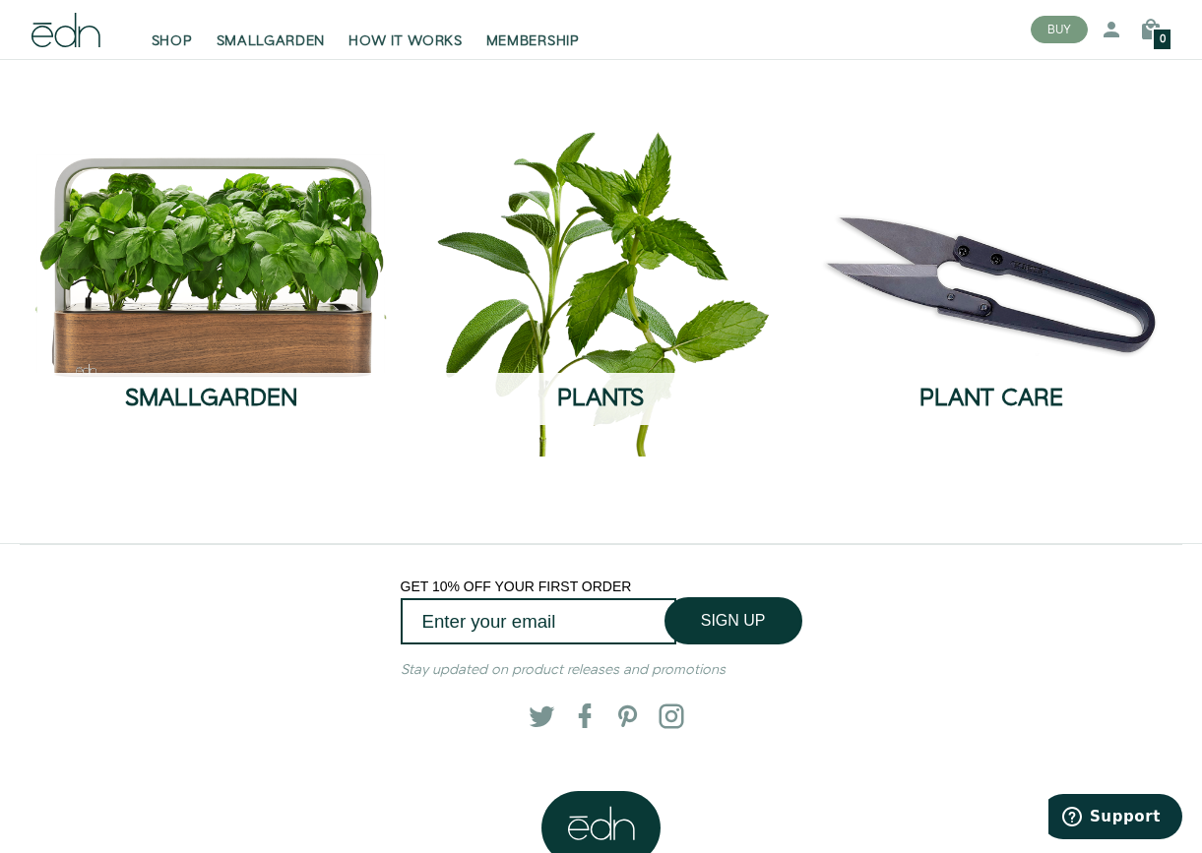
scroll to position [82, 0]
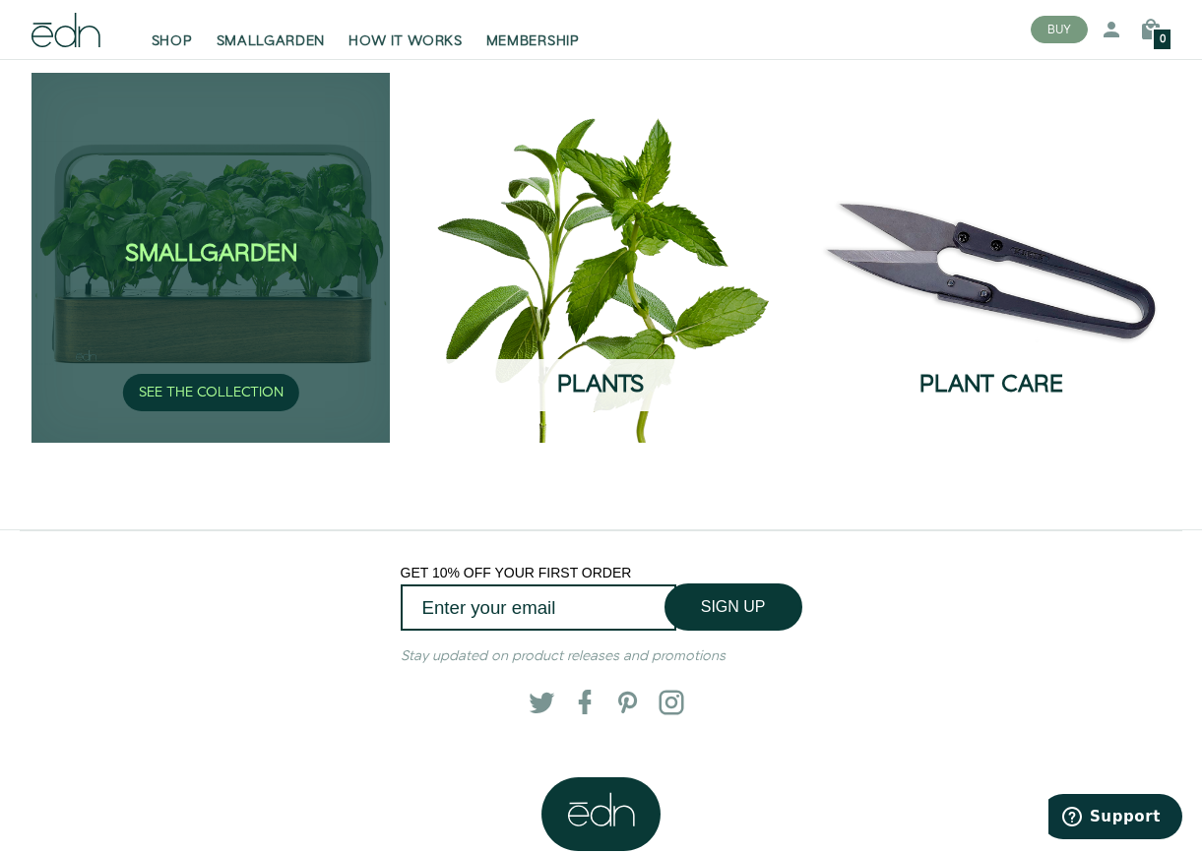
click at [207, 321] on div "SmallGarden SEE THE COLLECTION" at bounding box center [210, 258] width 358 height 370
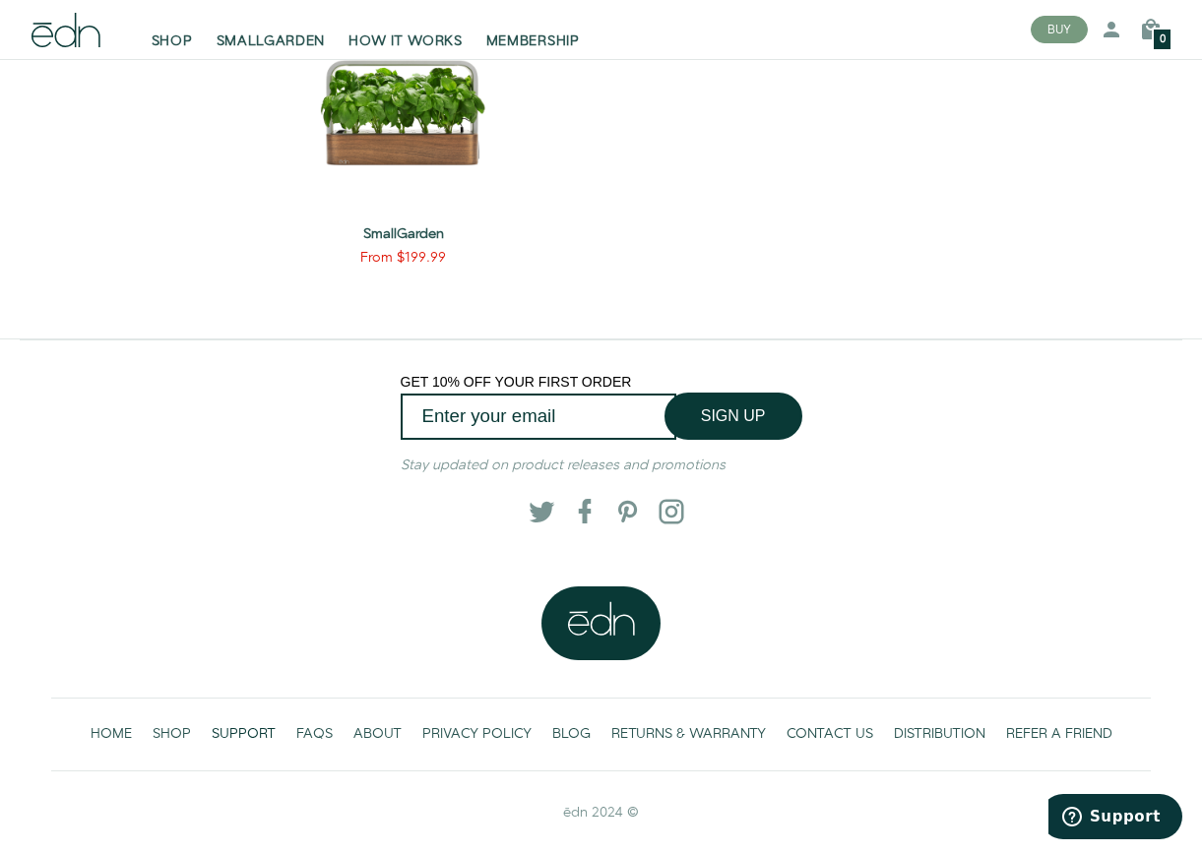
scroll to position [767, 0]
click at [267, 727] on span "SUPPORT" at bounding box center [244, 735] width 64 height 20
